Goal: Task Accomplishment & Management: Use online tool/utility

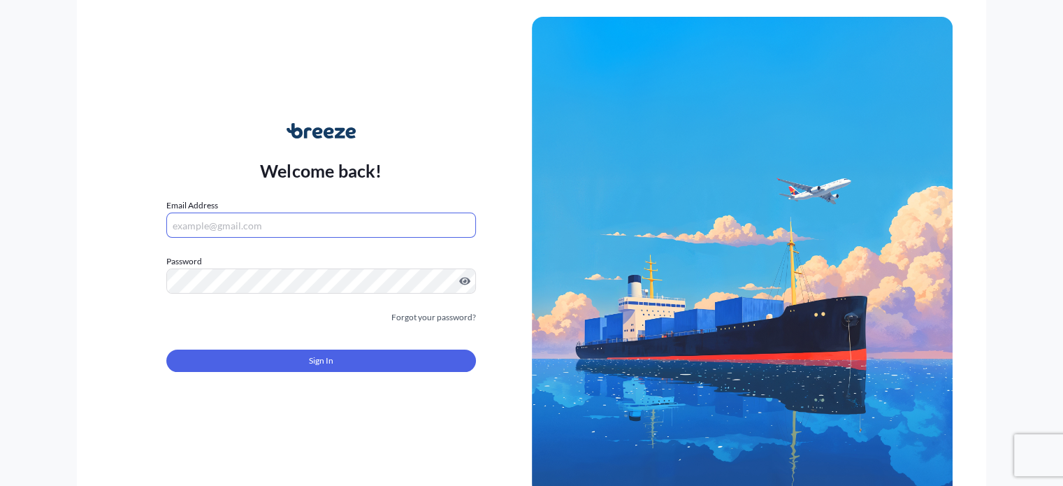
click at [233, 215] on input "Email Address" at bounding box center [320, 224] width 309 height 25
paste input "[EMAIL_ADDRESS][DOMAIN_NAME]"
type input "[EMAIL_ADDRESS][DOMAIN_NAME]"
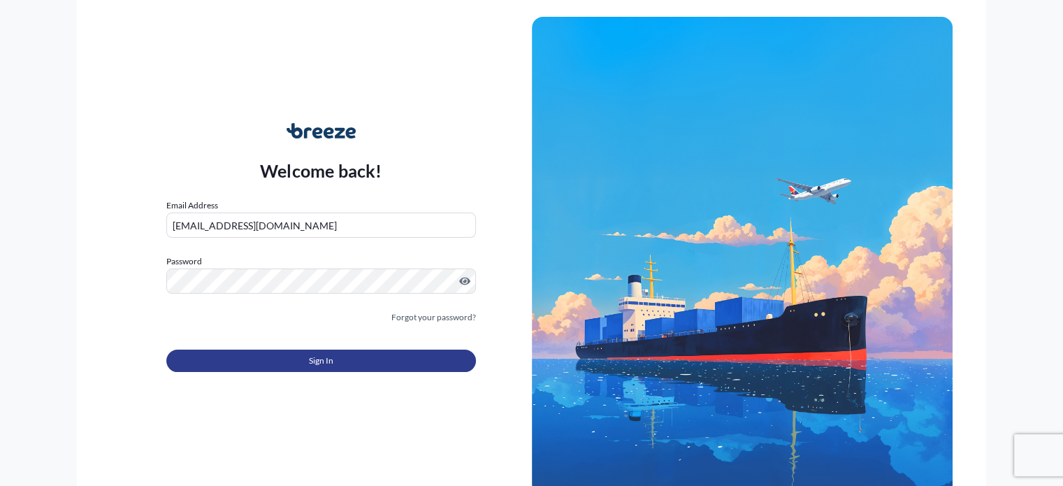
click at [366, 363] on button "Sign In" at bounding box center [320, 360] width 309 height 22
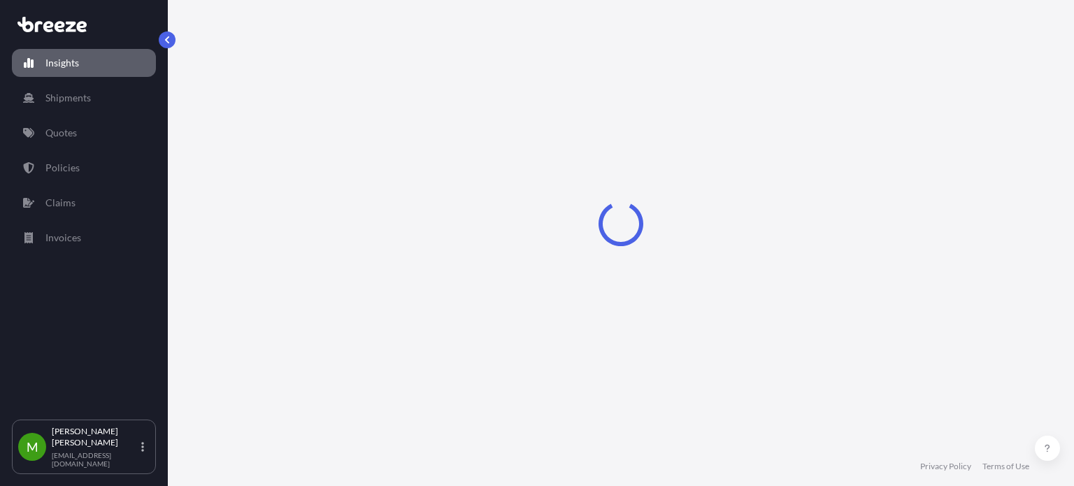
select select "2025"
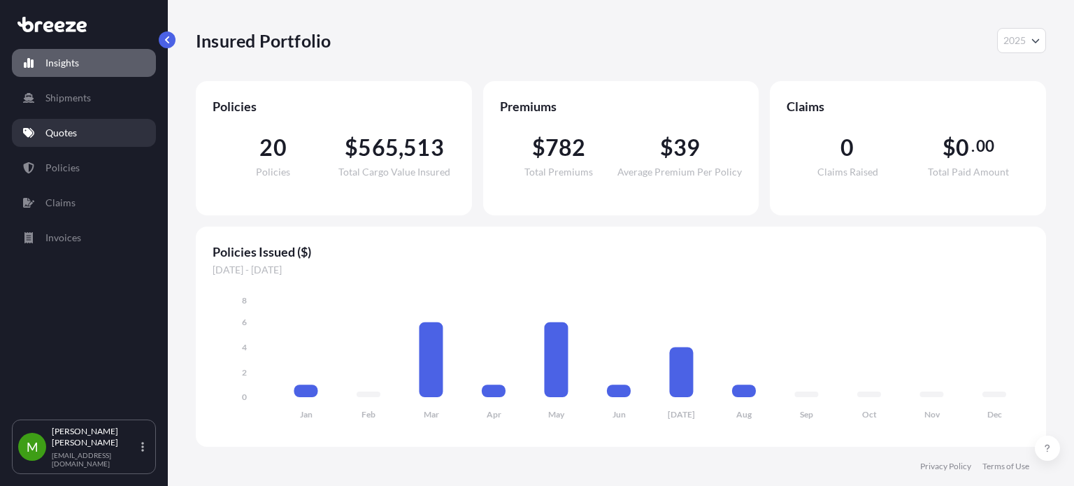
click at [77, 122] on link "Quotes" at bounding box center [84, 133] width 144 height 28
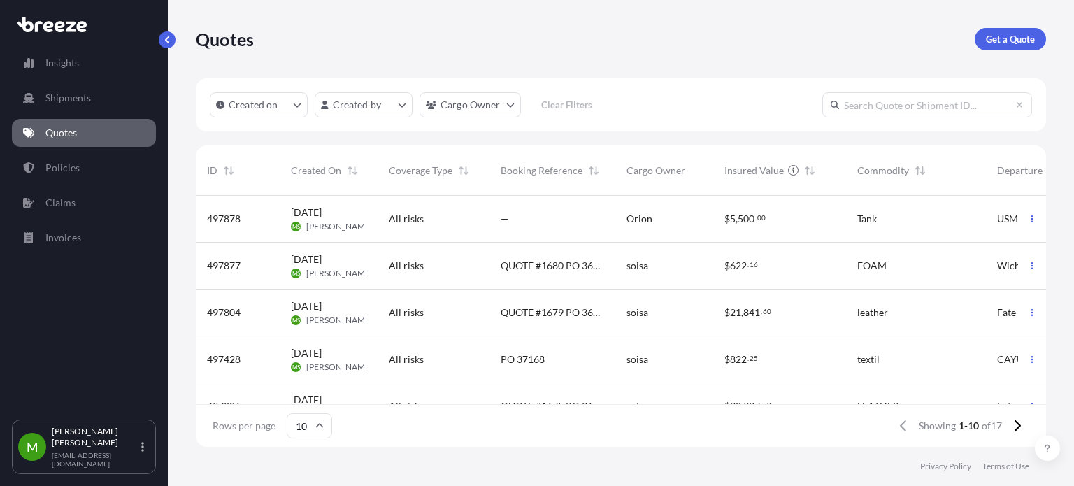
scroll to position [248, 839]
click at [1008, 50] on link "Get a Quote" at bounding box center [1009, 39] width 71 height 22
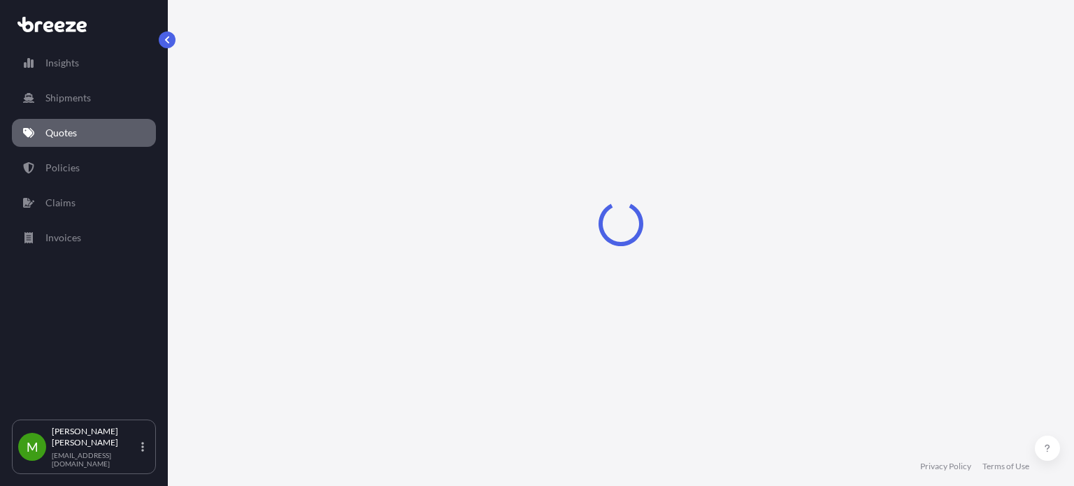
select select "Sea"
select select "1"
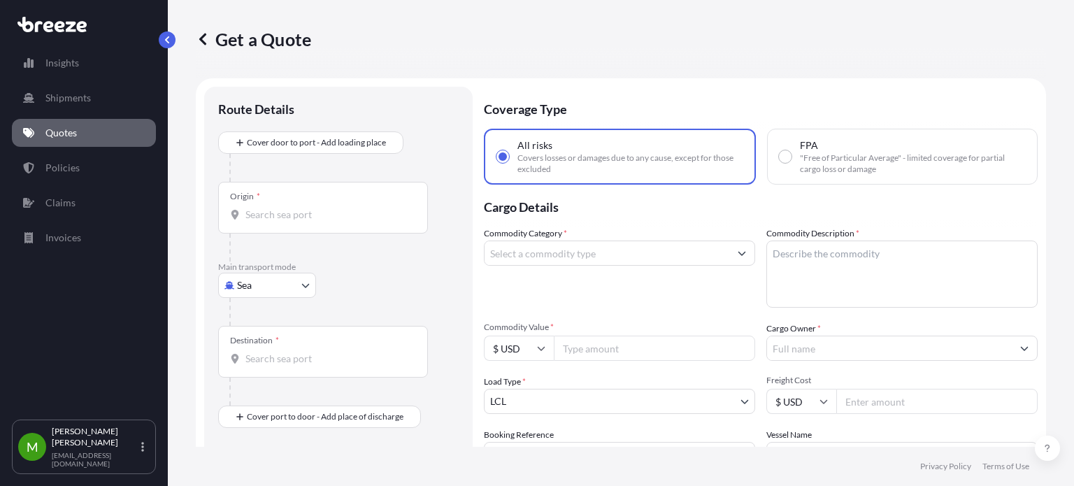
scroll to position [22, 0]
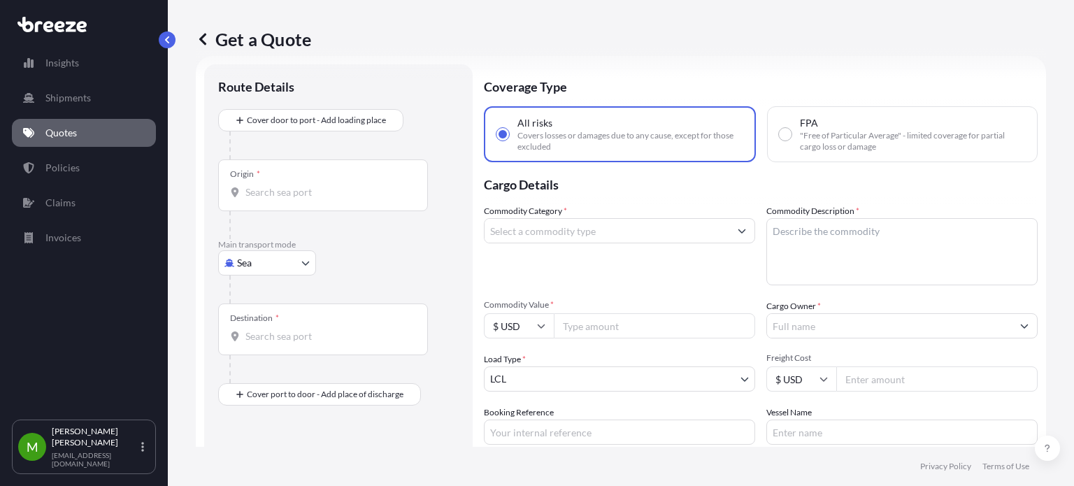
click at [261, 257] on body "Insights Shipments Quotes Policies Claims Invoices M [PERSON_NAME] [EMAIL_ADDRE…" at bounding box center [537, 243] width 1074 height 486
click at [252, 352] on span "Road" at bounding box center [256, 349] width 22 height 14
select select "Road"
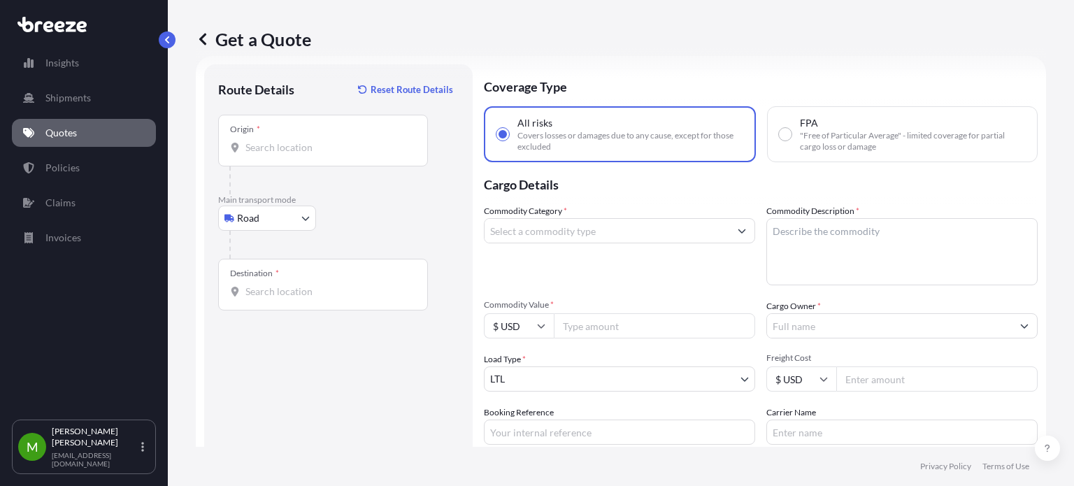
click at [304, 136] on div "Origin *" at bounding box center [323, 141] width 210 height 52
click at [304, 140] on input "Origin *" at bounding box center [327, 147] width 165 height 14
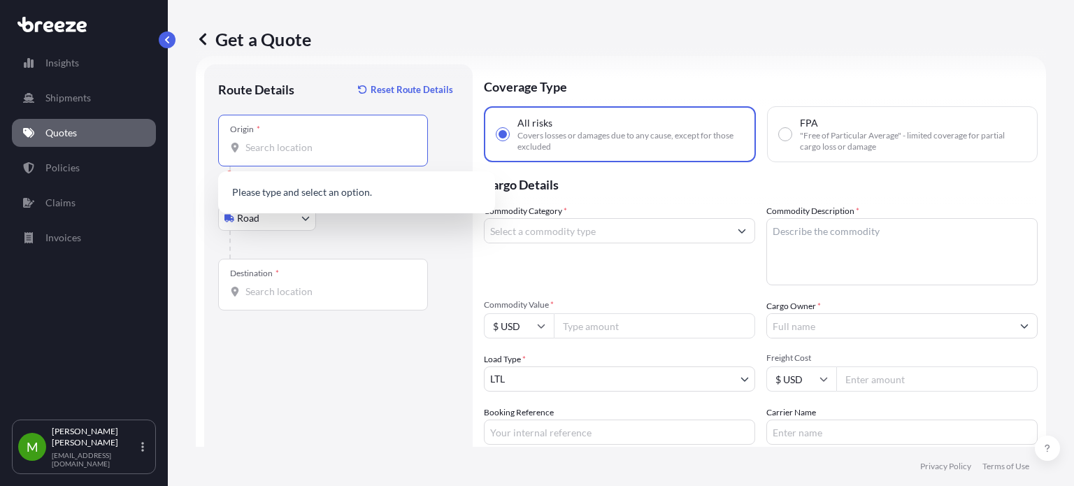
paste input "76028"
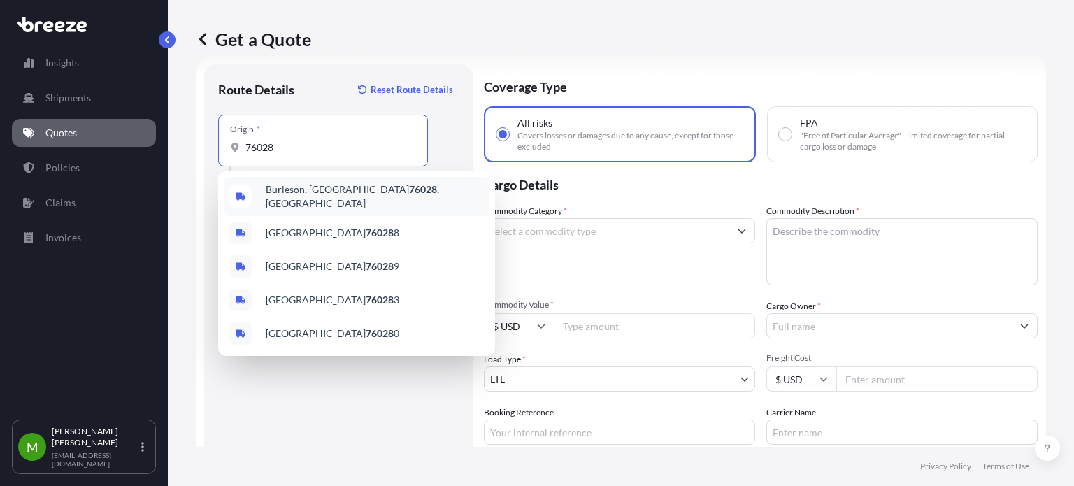
click at [305, 189] on span "[GEOGRAPHIC_DATA] , [GEOGRAPHIC_DATA]" at bounding box center [375, 196] width 218 height 28
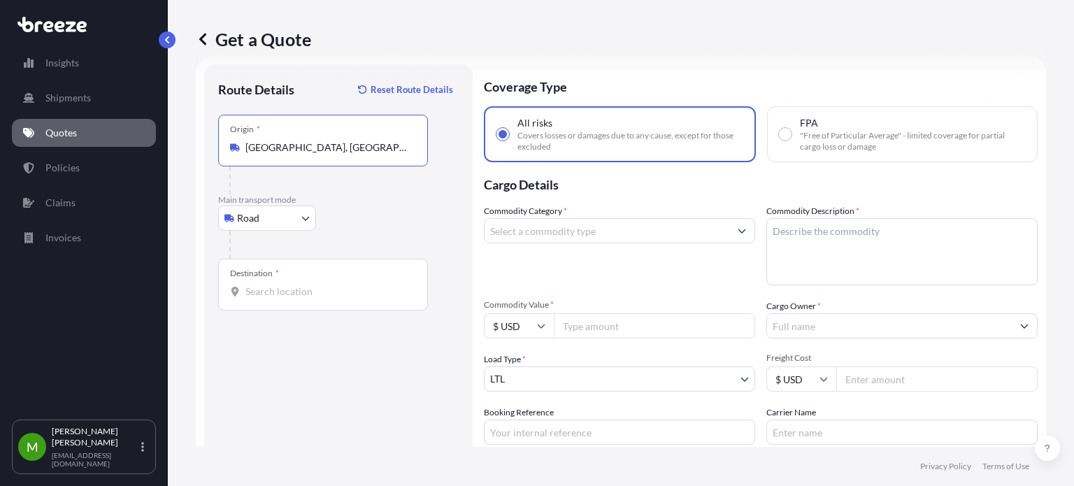
type input "[GEOGRAPHIC_DATA], [GEOGRAPHIC_DATA]"
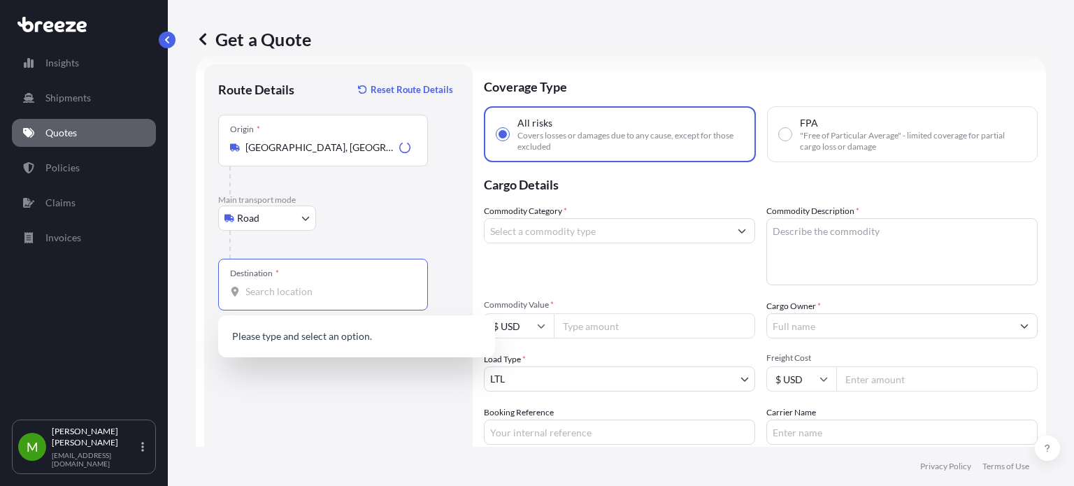
click at [296, 287] on input "Destination *" at bounding box center [327, 291] width 165 height 14
paste input "79927"
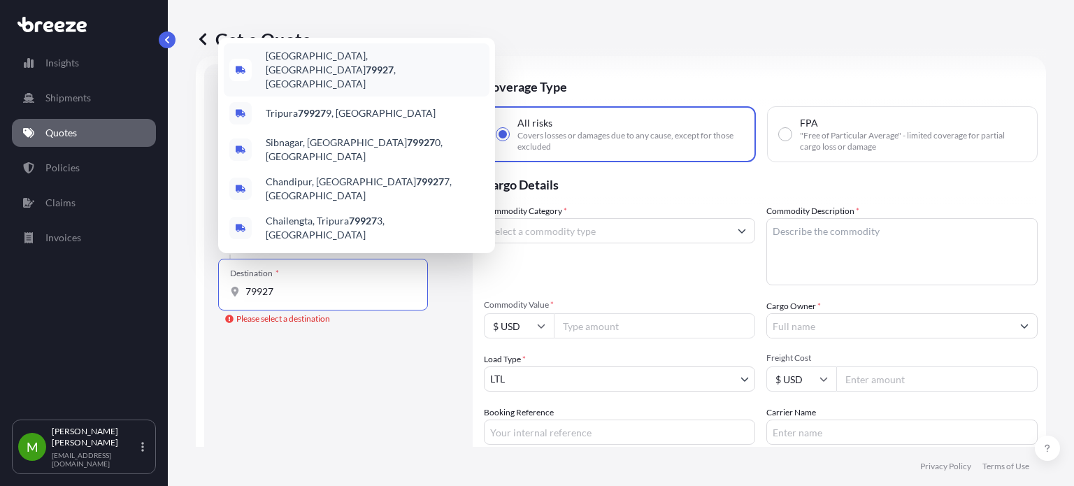
click at [386, 96] on div "[GEOGRAPHIC_DATA] , [GEOGRAPHIC_DATA]" at bounding box center [357, 69] width 266 height 53
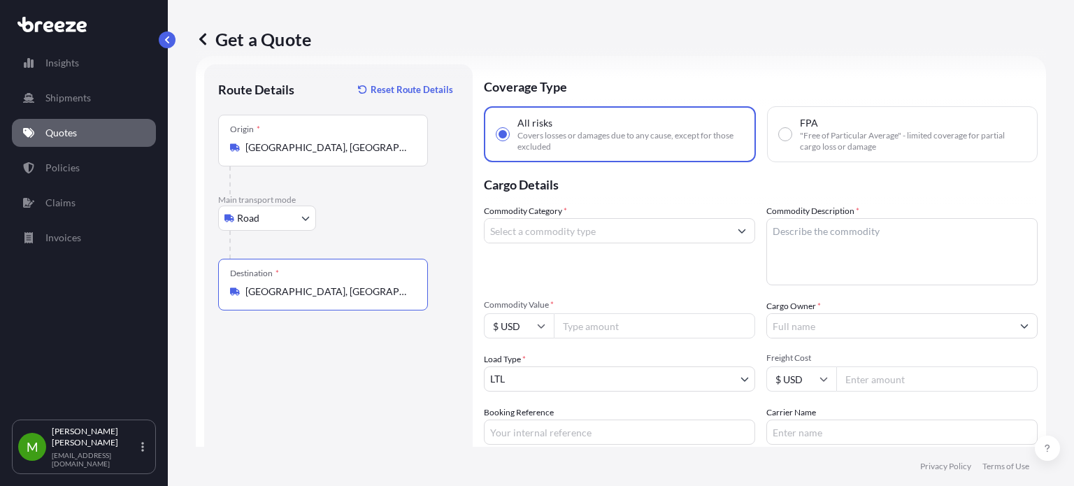
type input "[GEOGRAPHIC_DATA], [GEOGRAPHIC_DATA]"
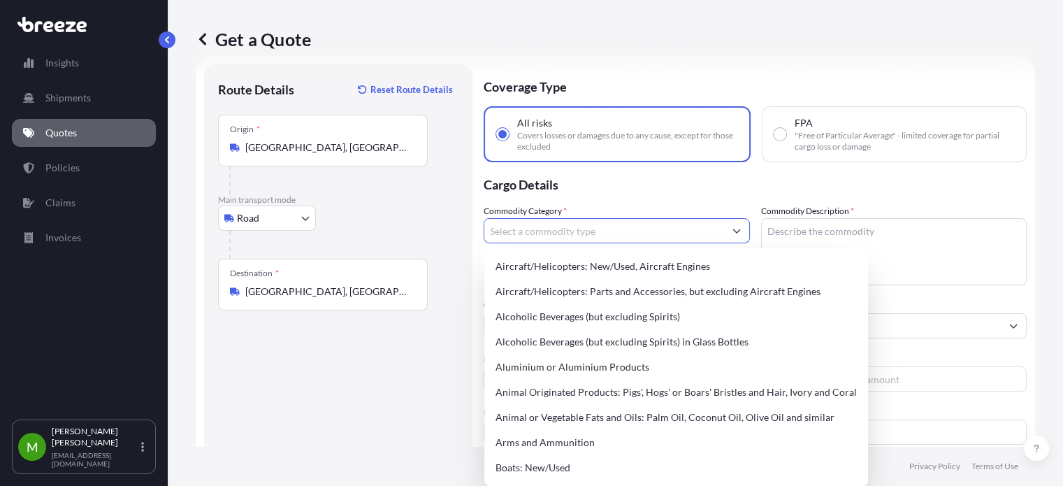
click at [705, 234] on input "Commodity Category *" at bounding box center [604, 230] width 240 height 25
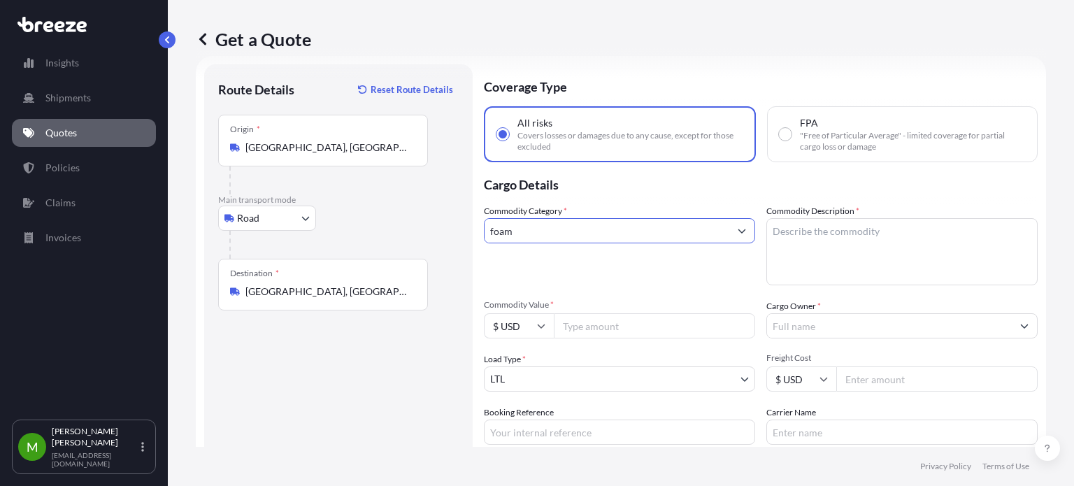
type input "foam"
click at [798, 236] on textarea "Commodity Description *" at bounding box center [901, 251] width 271 height 67
type textarea "foam"
click at [601, 329] on input "Commodity Value *" at bounding box center [654, 325] width 201 height 25
paste input "3422.1"
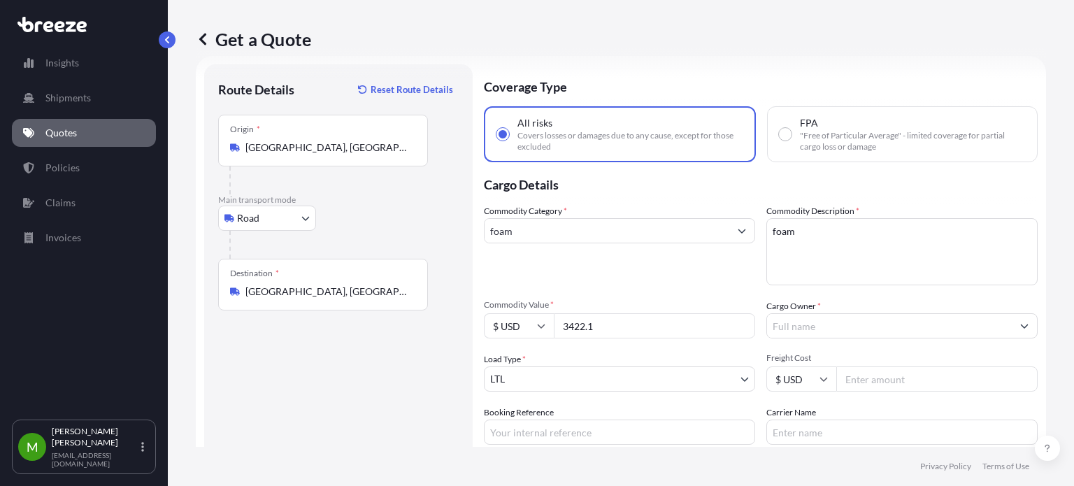
type input "3422.1"
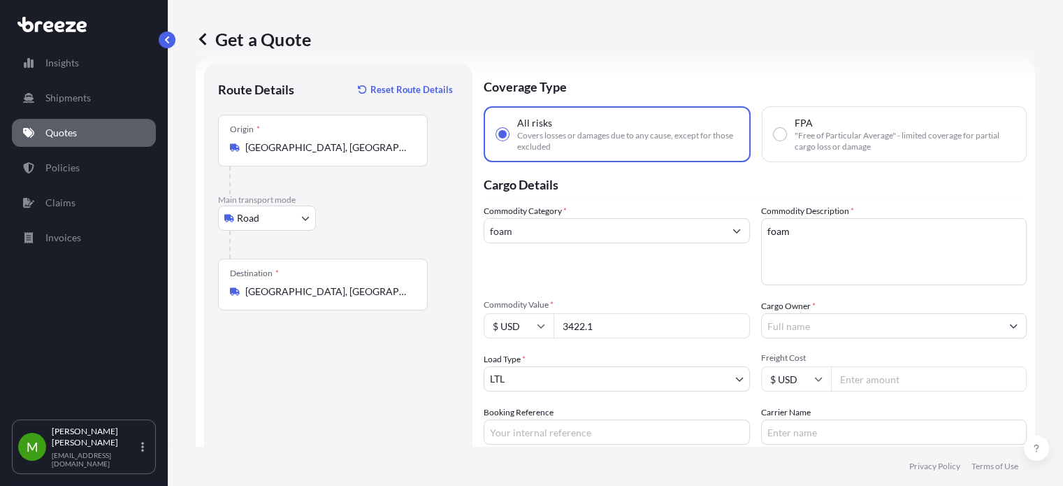
click at [870, 321] on input "Cargo Owner *" at bounding box center [882, 325] width 240 height 25
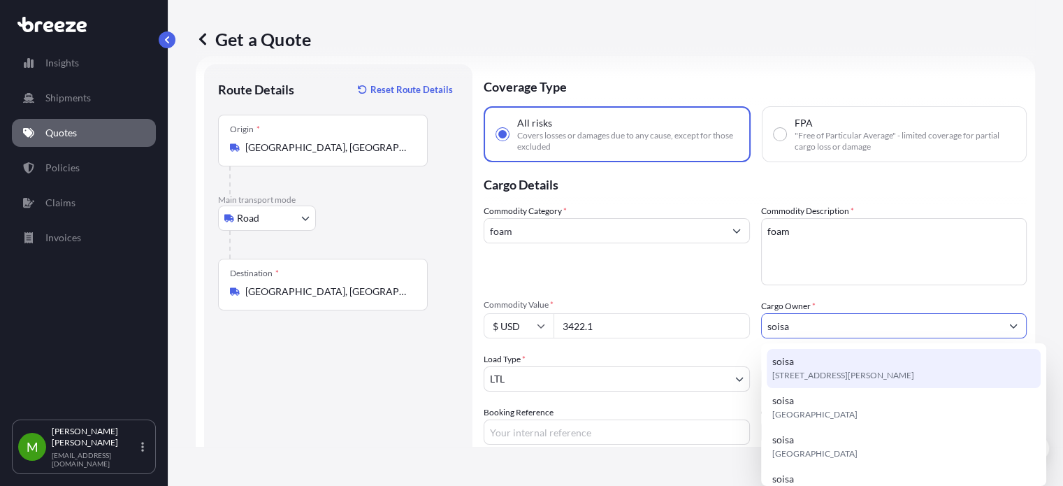
click at [811, 368] on span "[STREET_ADDRESS][PERSON_NAME]" at bounding box center [843, 375] width 142 height 14
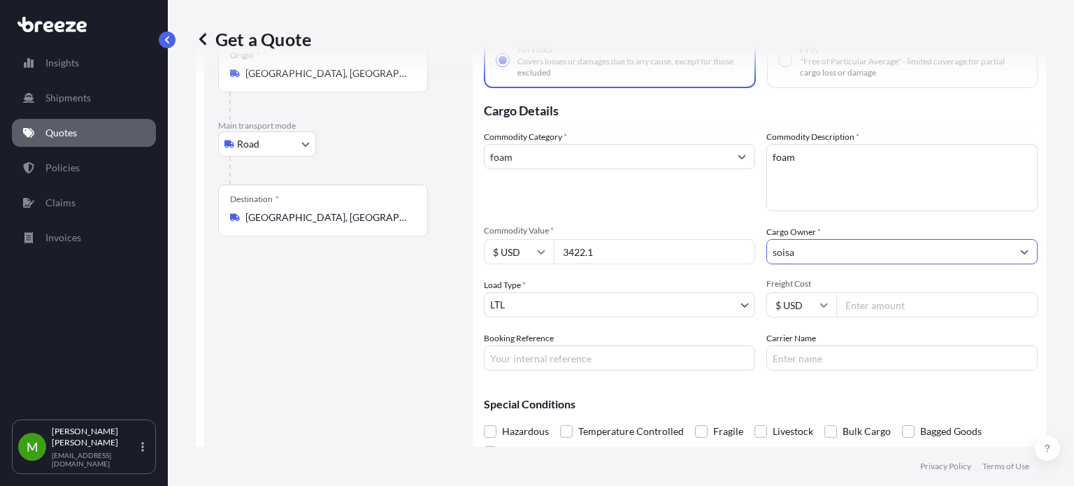
scroll to position [103, 0]
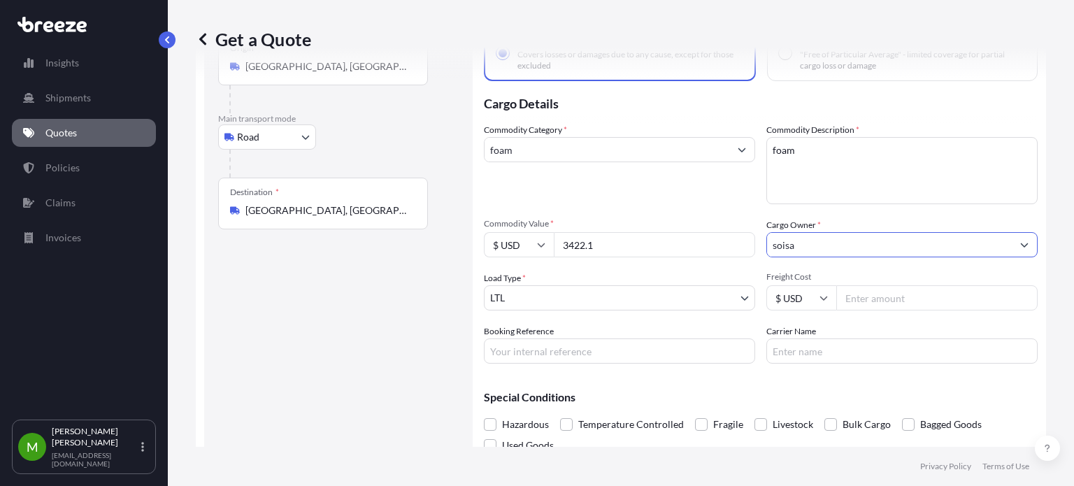
type input "soisa"
click at [865, 301] on input "Freight Cost" at bounding box center [936, 297] width 201 height 25
type input "324"
click at [658, 349] on input "Booking Reference" at bounding box center [619, 350] width 271 height 25
paste input "QUOTE #1681 PO 37064 Y 37137"
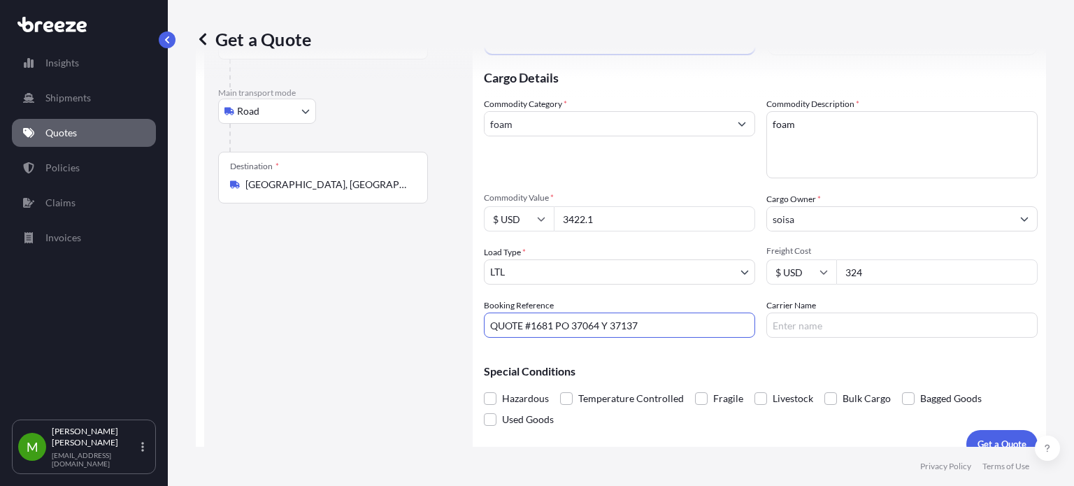
scroll to position [148, 0]
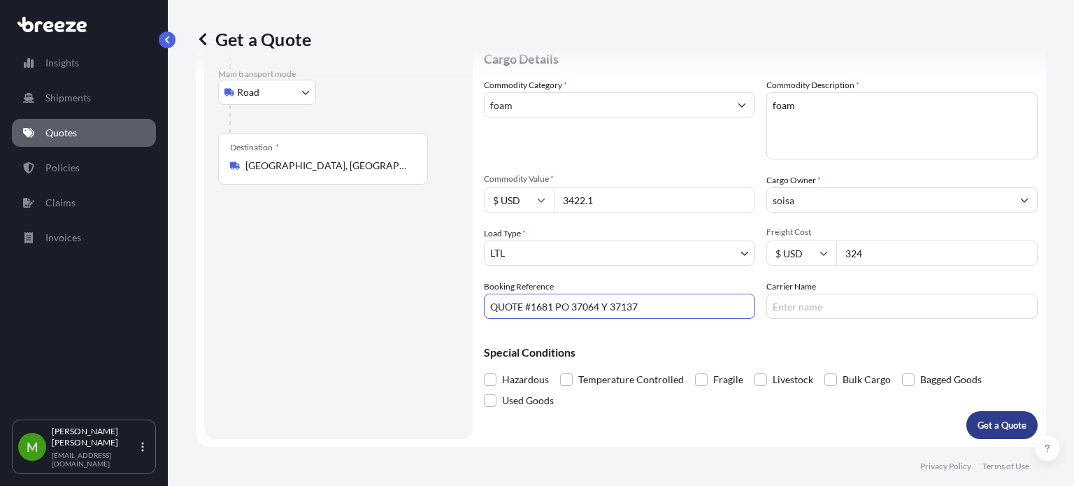
type input "QUOTE #1681 PO 37064 Y 37137"
click at [995, 431] on p "Get a Quote" at bounding box center [1001, 425] width 49 height 14
click at [607, 95] on input "foam" at bounding box center [606, 104] width 245 height 25
type input "f"
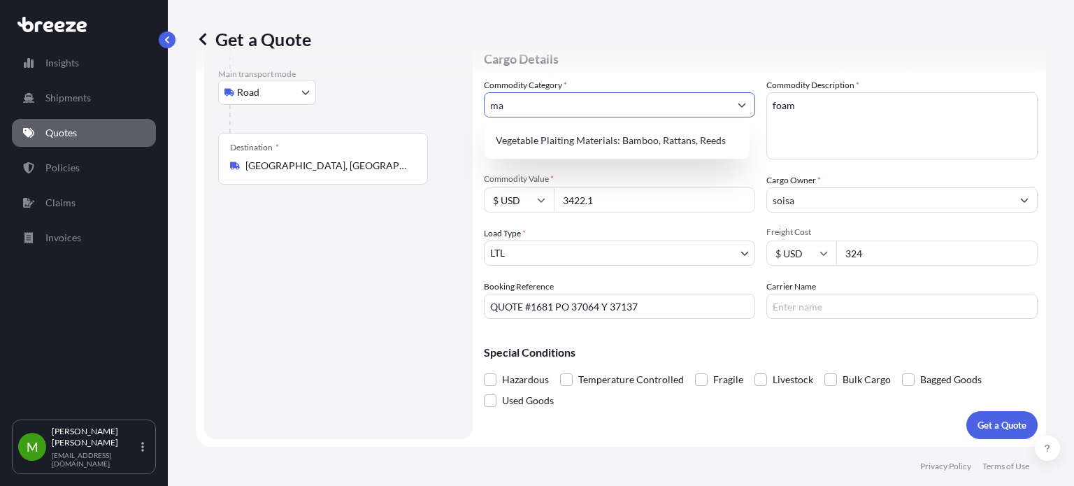
type input "m"
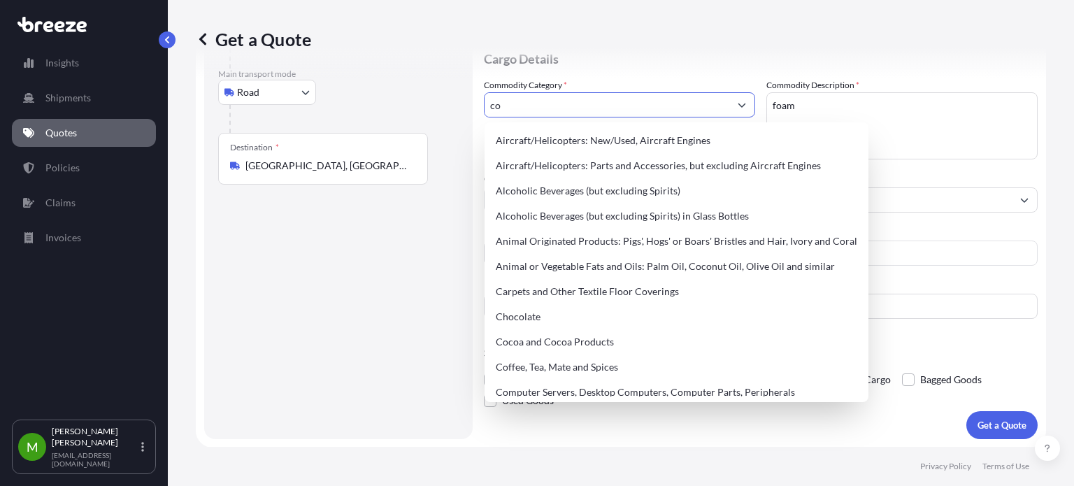
type input "c"
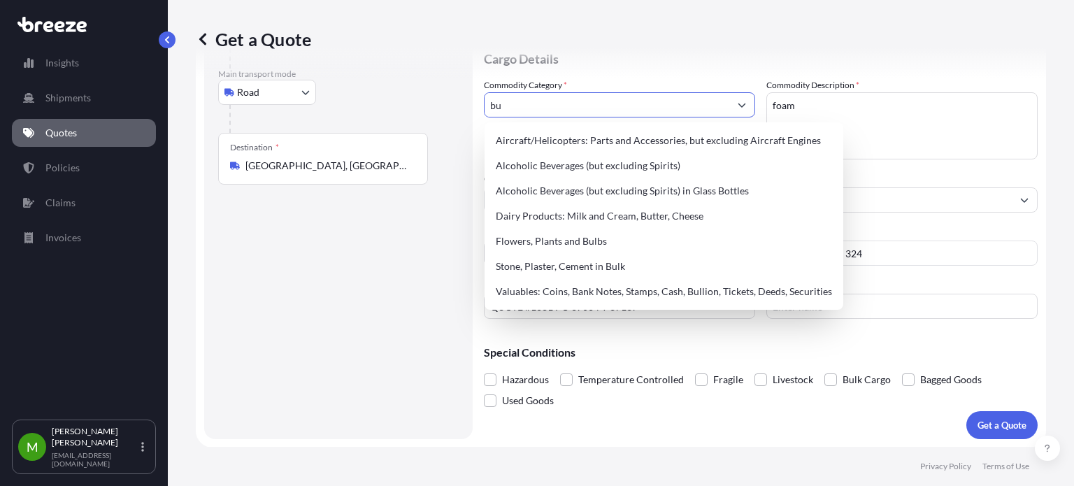
type input "b"
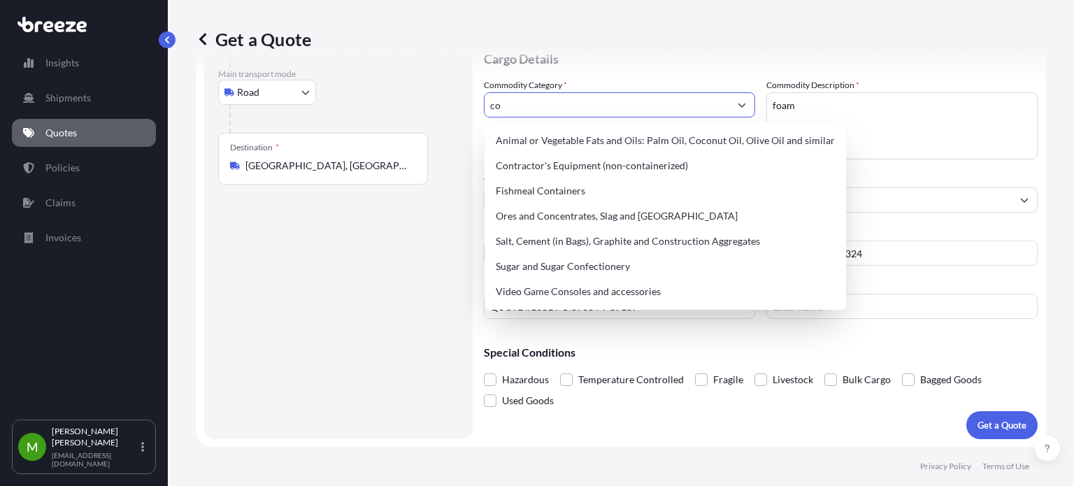
type input "c"
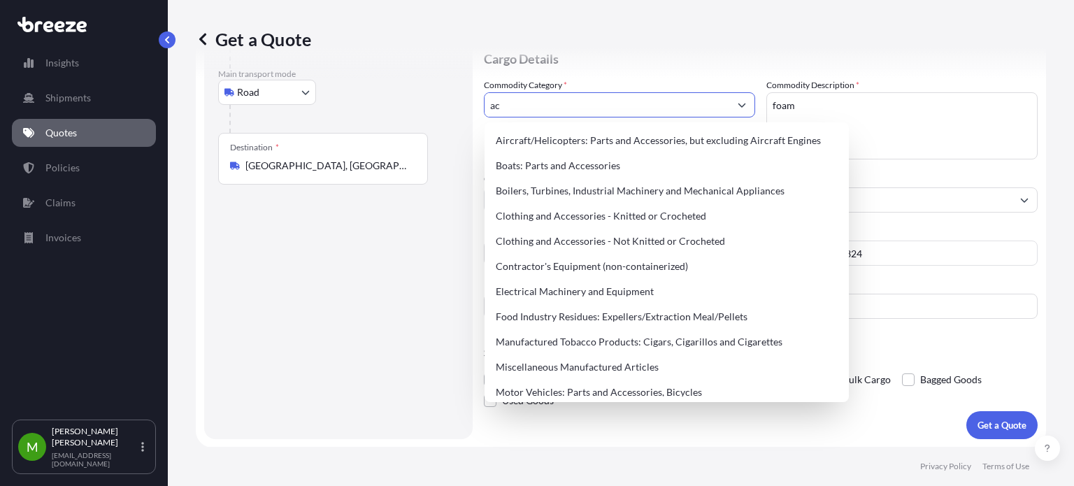
type input "a"
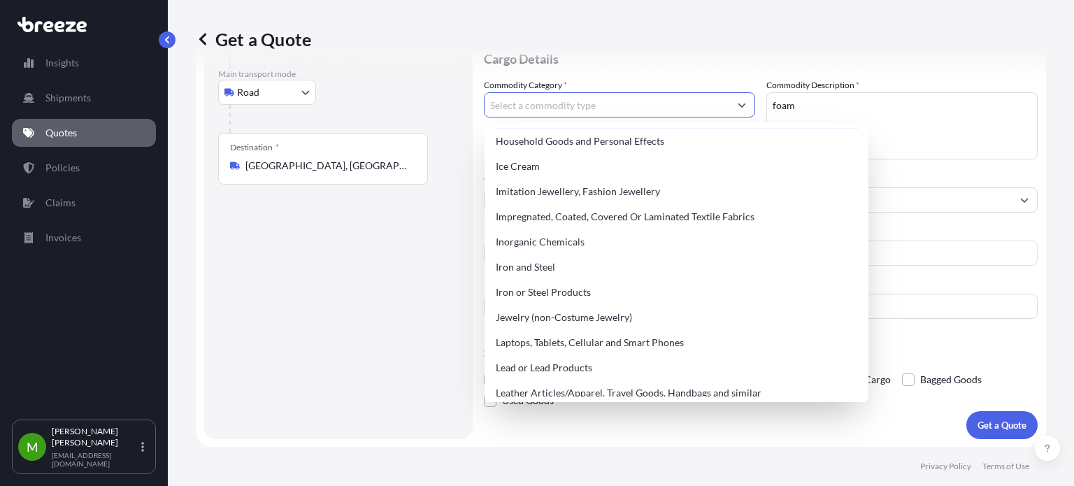
scroll to position [1476, 0]
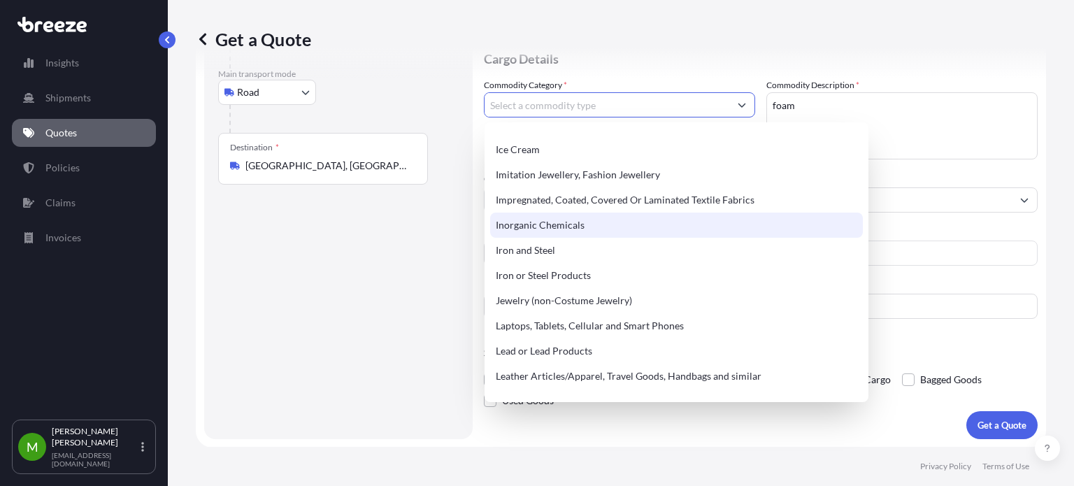
click at [586, 219] on div "Inorganic Chemicals" at bounding box center [676, 224] width 373 height 25
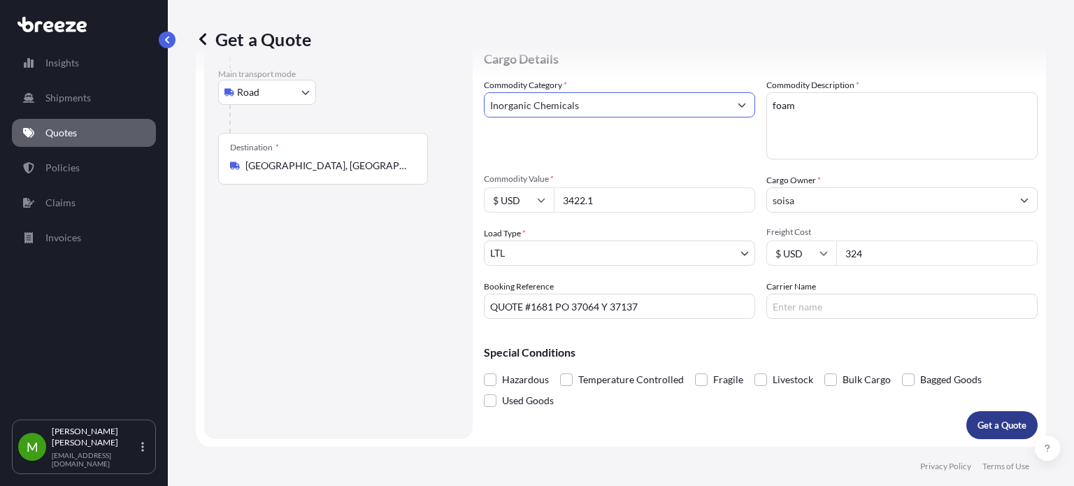
type input "Inorganic Chemicals"
click at [985, 433] on button "Get a Quote" at bounding box center [1001, 425] width 71 height 28
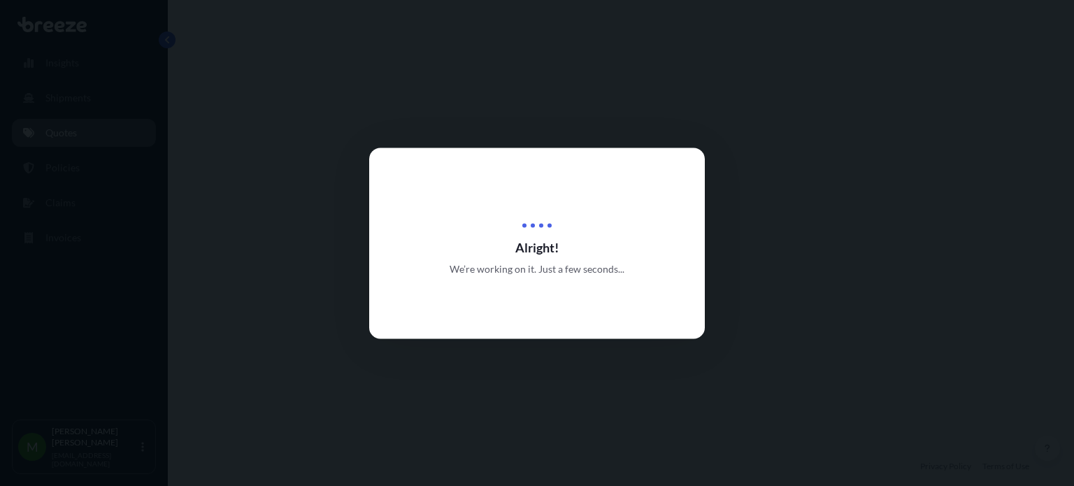
select select "Road"
select select "1"
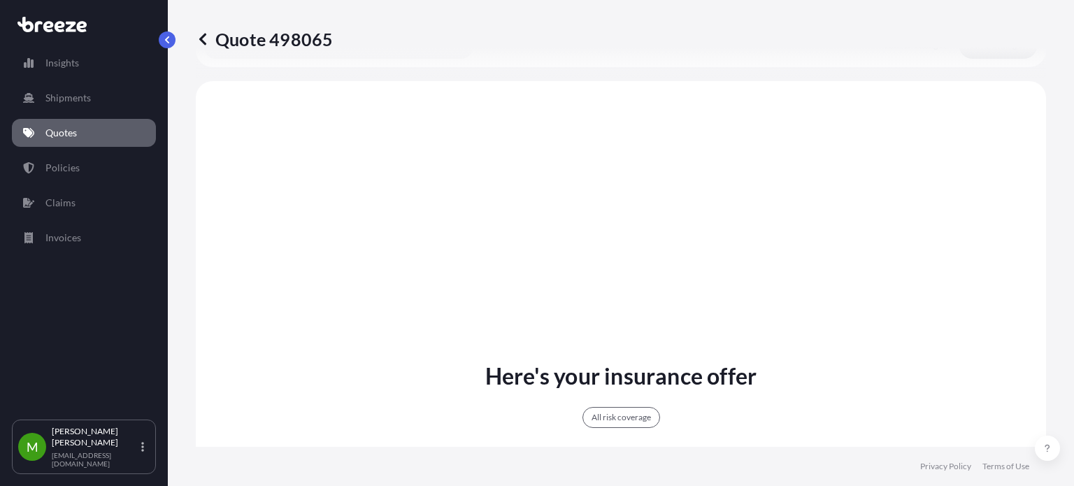
scroll to position [539, 0]
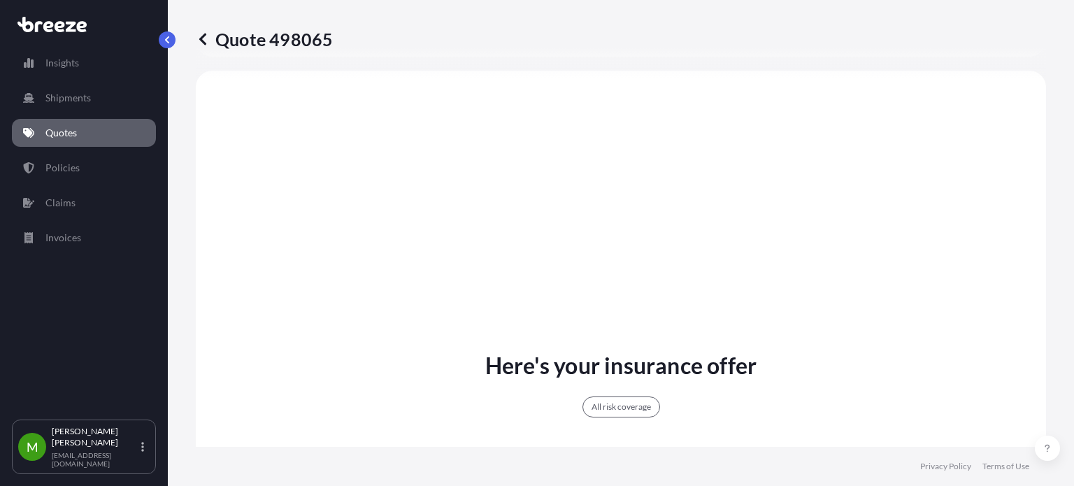
drag, startPoint x: 1071, startPoint y: 307, endPoint x: 1042, endPoint y: 347, distance: 49.6
click at [1042, 347] on div "Quote 498065 Route Details Place of loading Road Road Rail Origin * [GEOGRAPHIC…" at bounding box center [621, 223] width 906 height 447
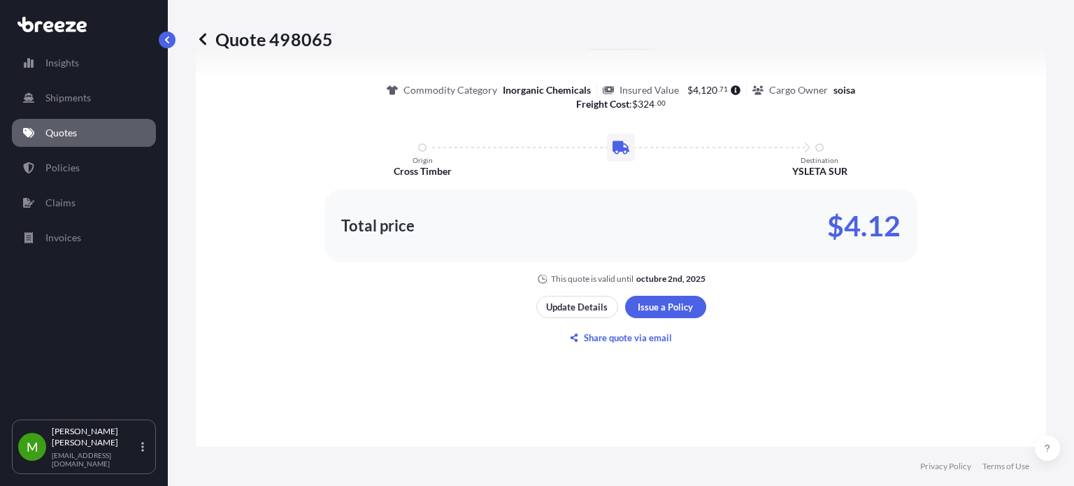
scroll to position [932, 0]
